Goal: Information Seeking & Learning: Learn about a topic

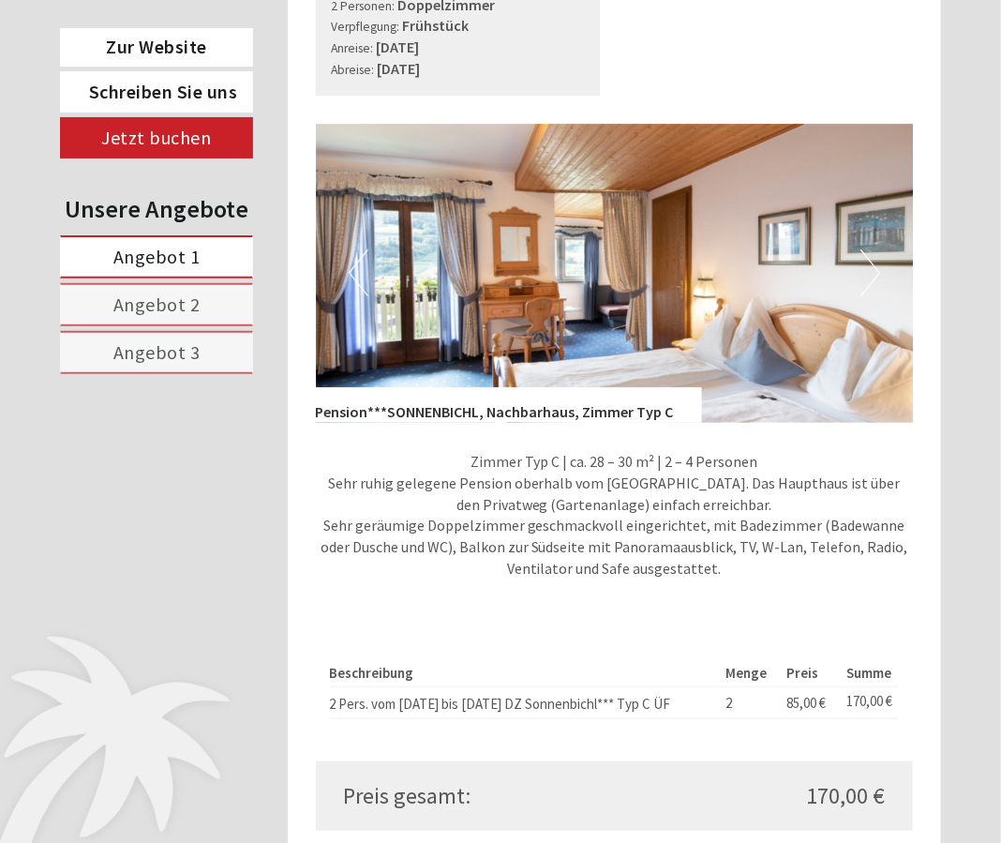
scroll to position [4406, 0]
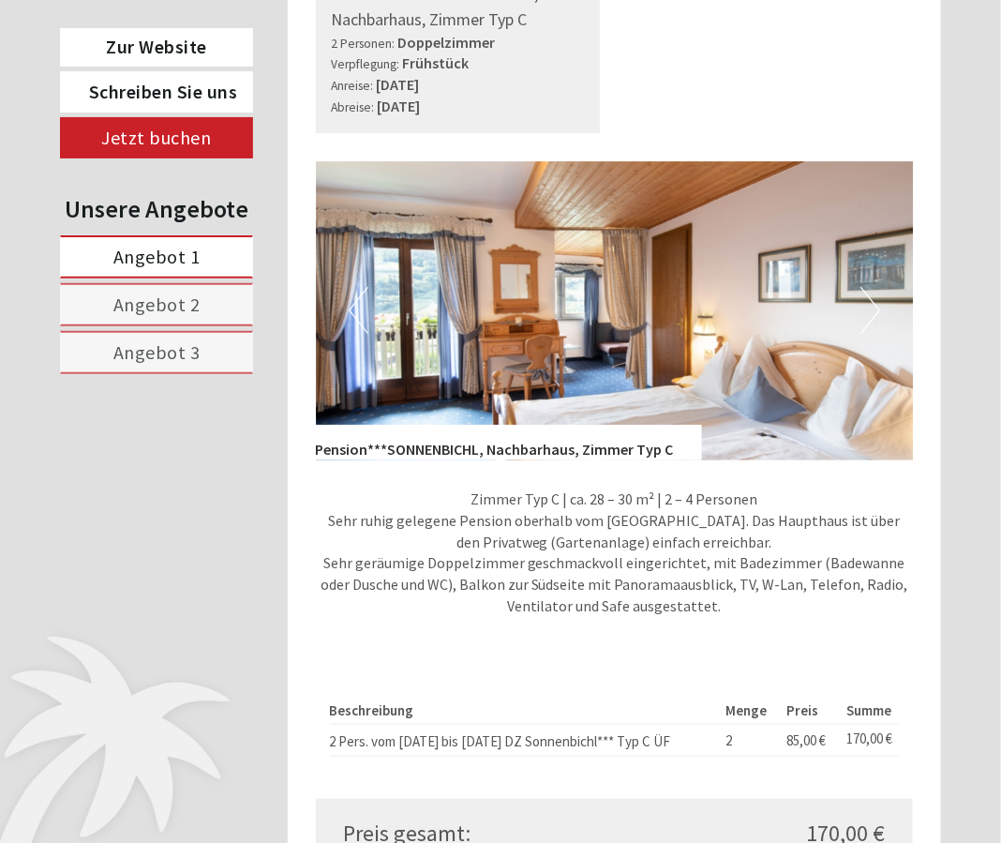
scroll to position [4406, 0]
